Goal: Task Accomplishment & Management: Complete application form

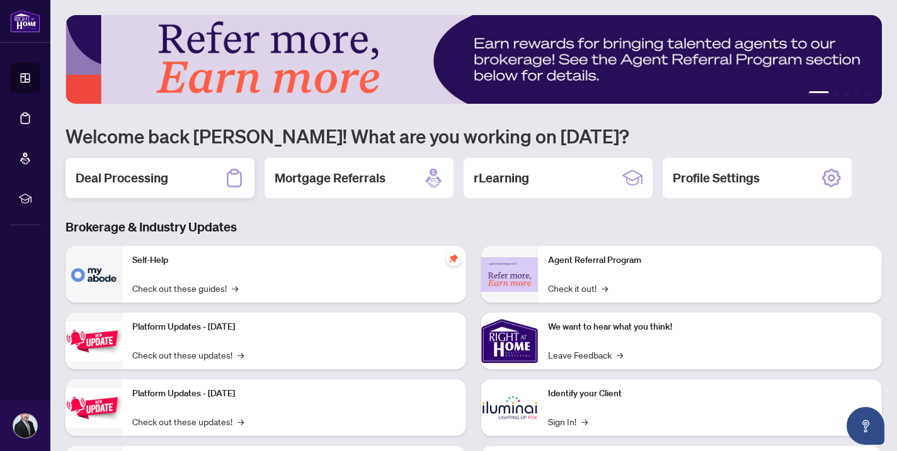
click at [190, 177] on div "Deal Processing" at bounding box center [159, 178] width 189 height 40
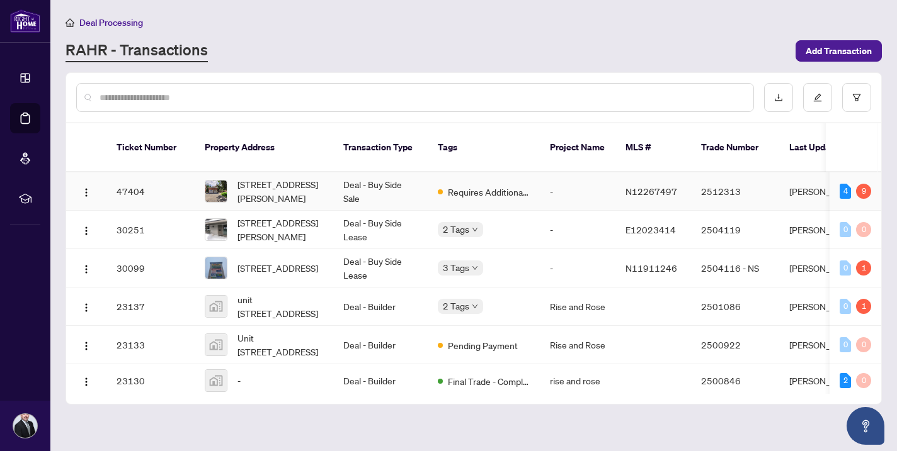
click at [344, 187] on td "Deal - Buy Side Sale" at bounding box center [380, 192] width 94 height 38
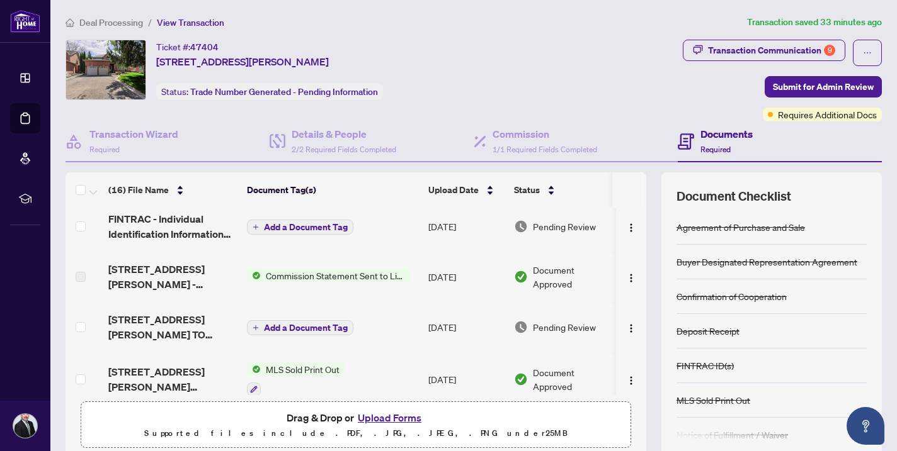
scroll to position [119, 0]
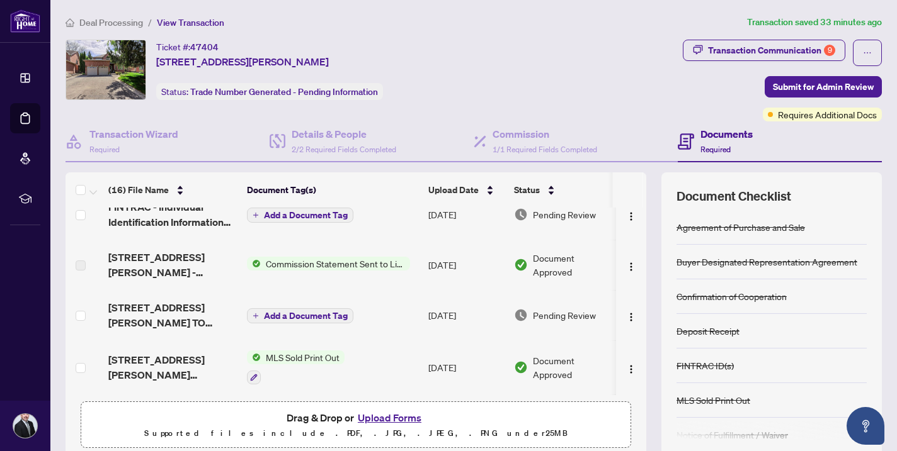
click at [390, 422] on button "Upload Forms" at bounding box center [389, 418] width 71 height 16
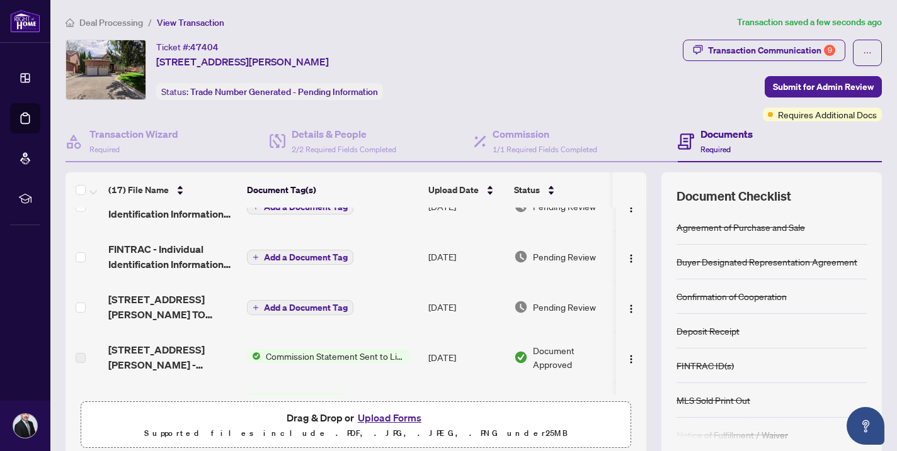
scroll to position [128, 0]
click at [821, 81] on span "Submit for Admin Review" at bounding box center [823, 87] width 101 height 20
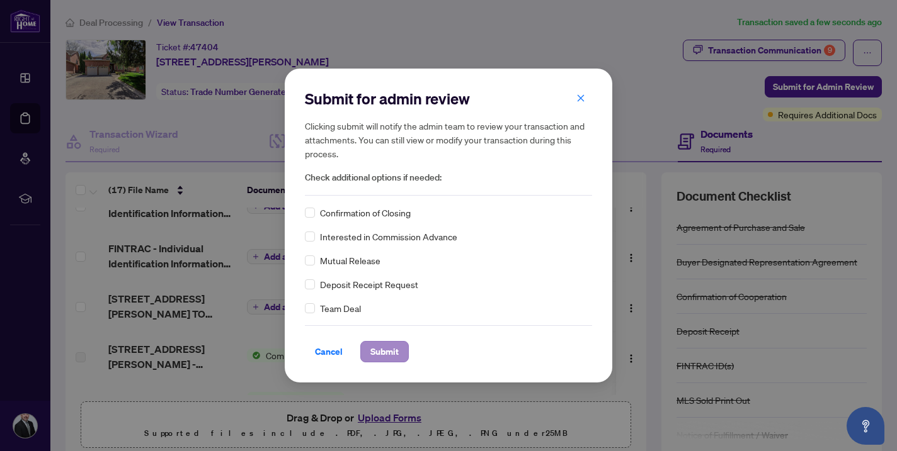
click at [380, 350] on span "Submit" at bounding box center [384, 352] width 28 height 20
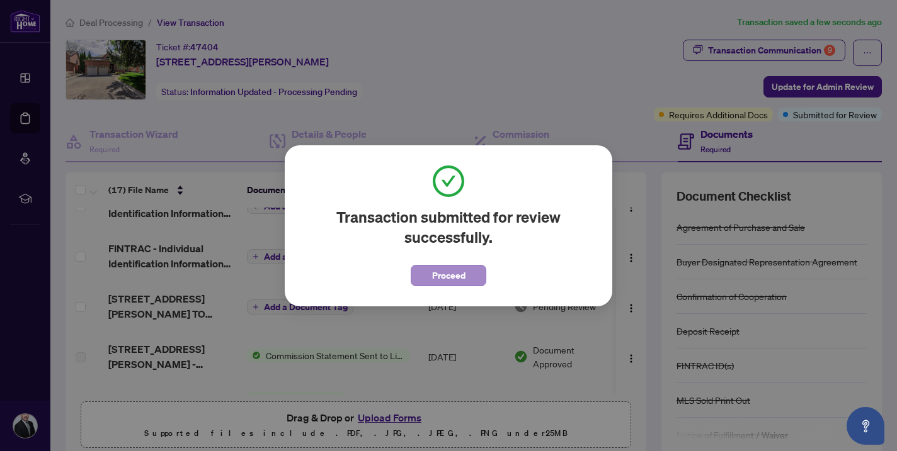
click at [463, 275] on span "Proceed" at bounding box center [448, 276] width 33 height 20
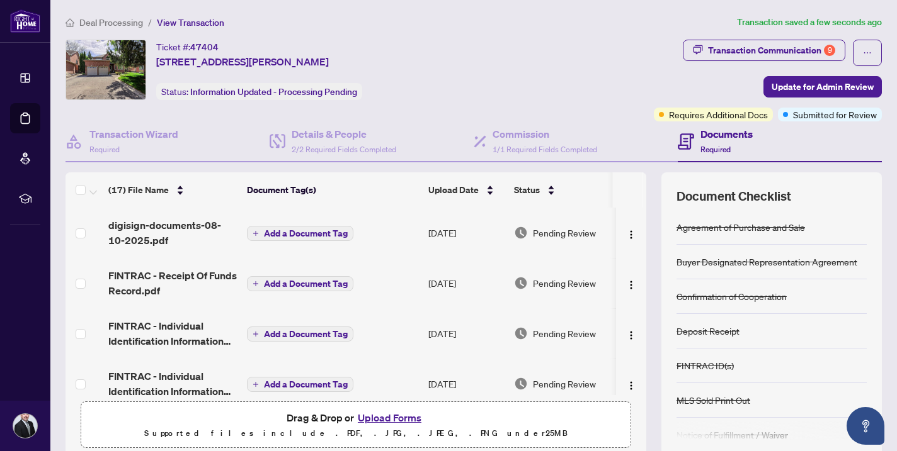
scroll to position [0, 0]
